Goal: Navigation & Orientation: Find specific page/section

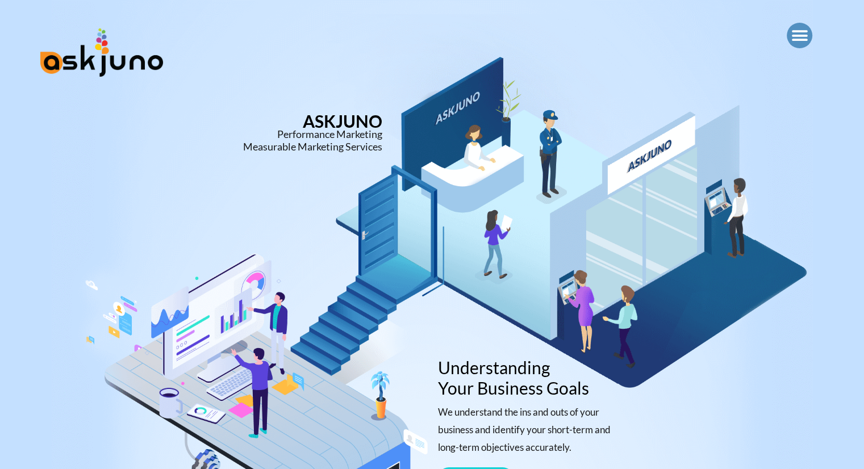
click at [802, 35] on icon "Menu Toggle" at bounding box center [799, 35] width 17 height 17
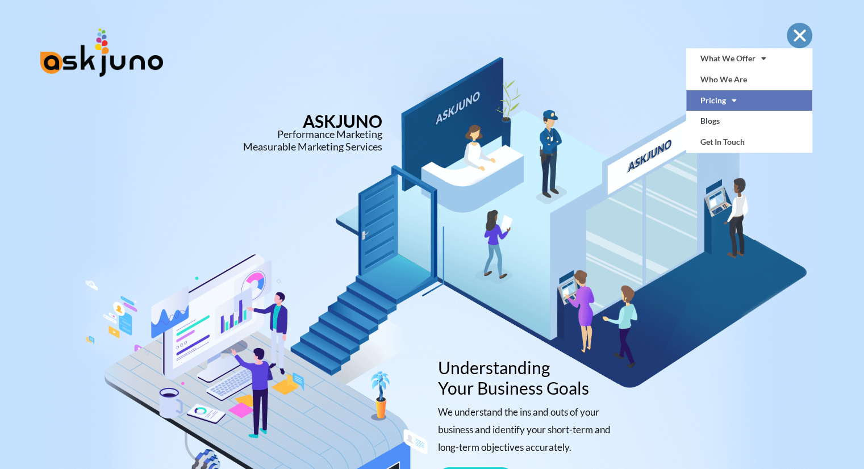
click at [718, 103] on link "Pricing" at bounding box center [749, 100] width 127 height 21
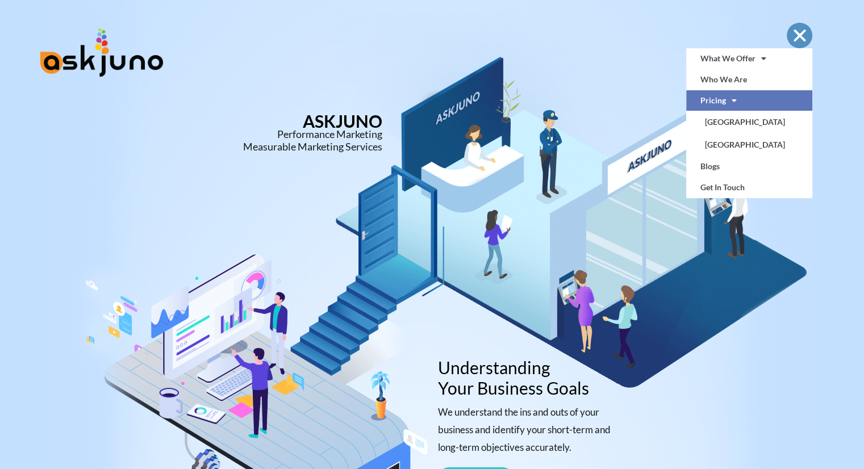
click at [799, 24] on div "Menu" at bounding box center [800, 36] width 26 height 26
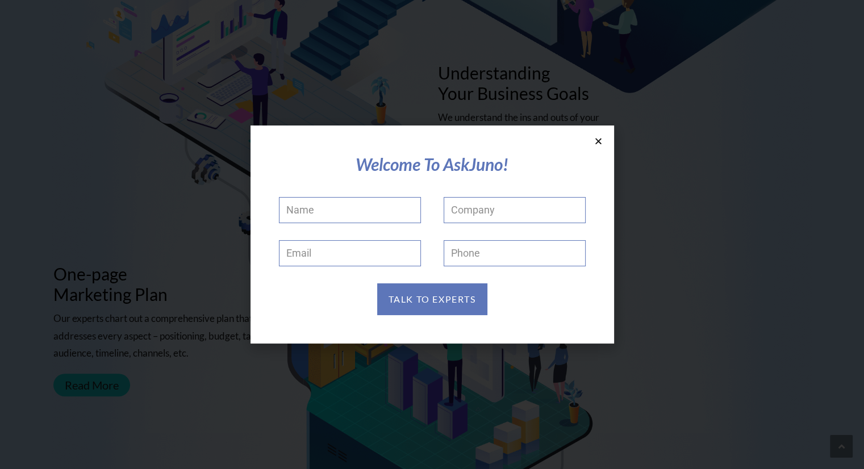
scroll to position [709, 0]
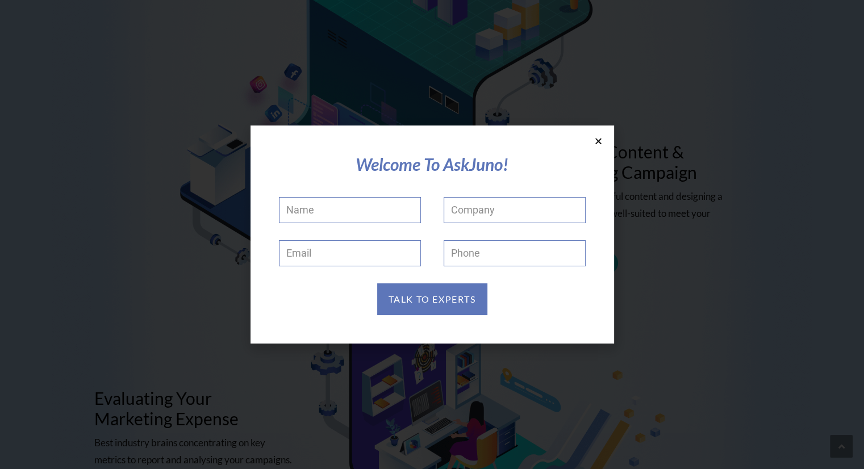
click at [600, 145] on section "Welcome To AskJuno! Name Company Email Phone TALK TO EXPERTS" at bounding box center [431, 235] width 363 height 219
click at [599, 139] on icon at bounding box center [598, 141] width 9 height 9
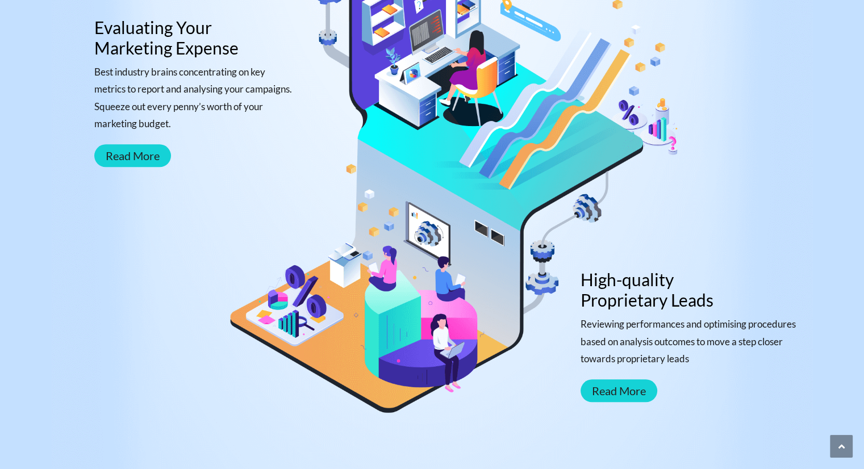
scroll to position [1259, 0]
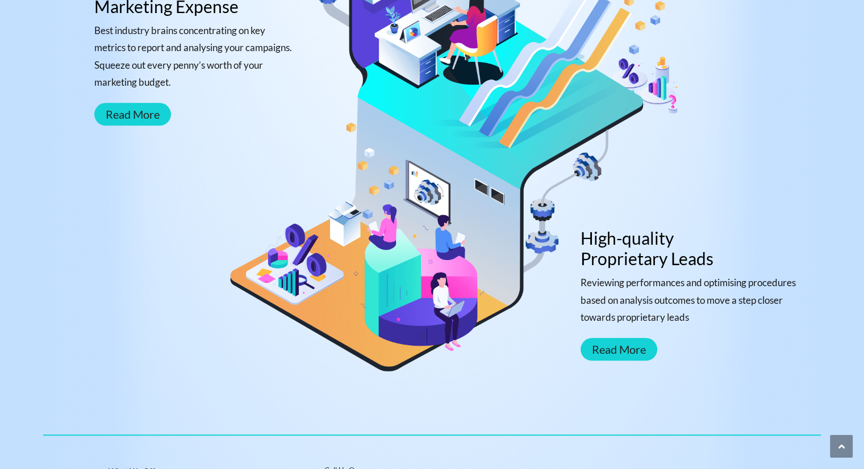
scroll to position [1259, 0]
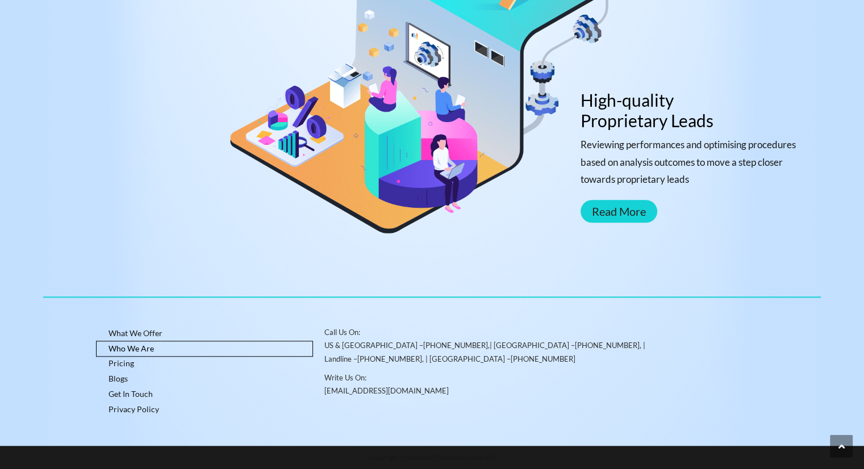
click at [139, 353] on link "Who We Are" at bounding box center [205, 348] width 216 height 15
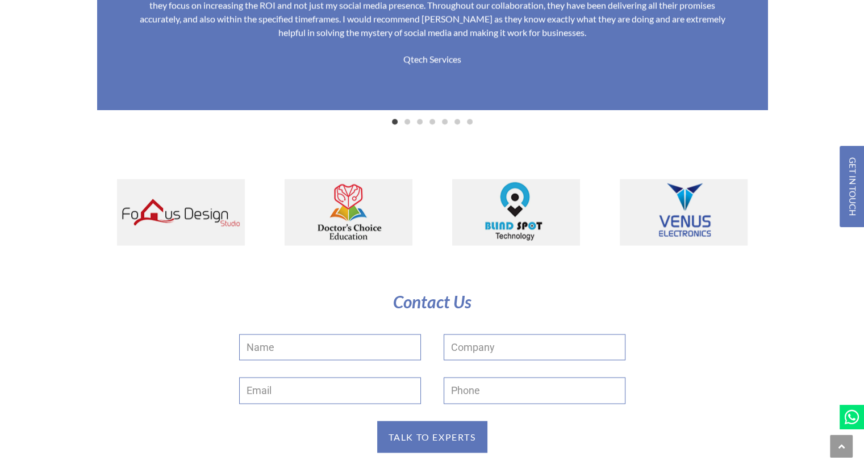
scroll to position [2226, 0]
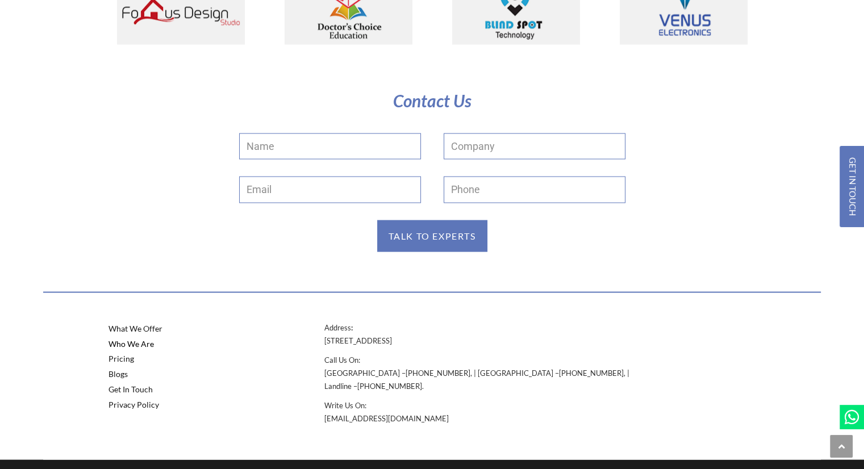
click at [860, 421] on link at bounding box center [851, 417] width 24 height 24
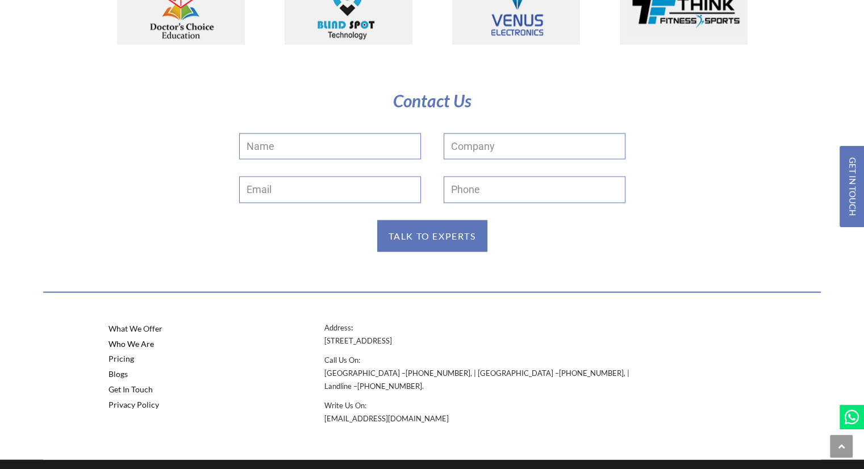
click at [848, 412] on icon at bounding box center [851, 417] width 16 height 16
